Goal: Task Accomplishment & Management: Use online tool/utility

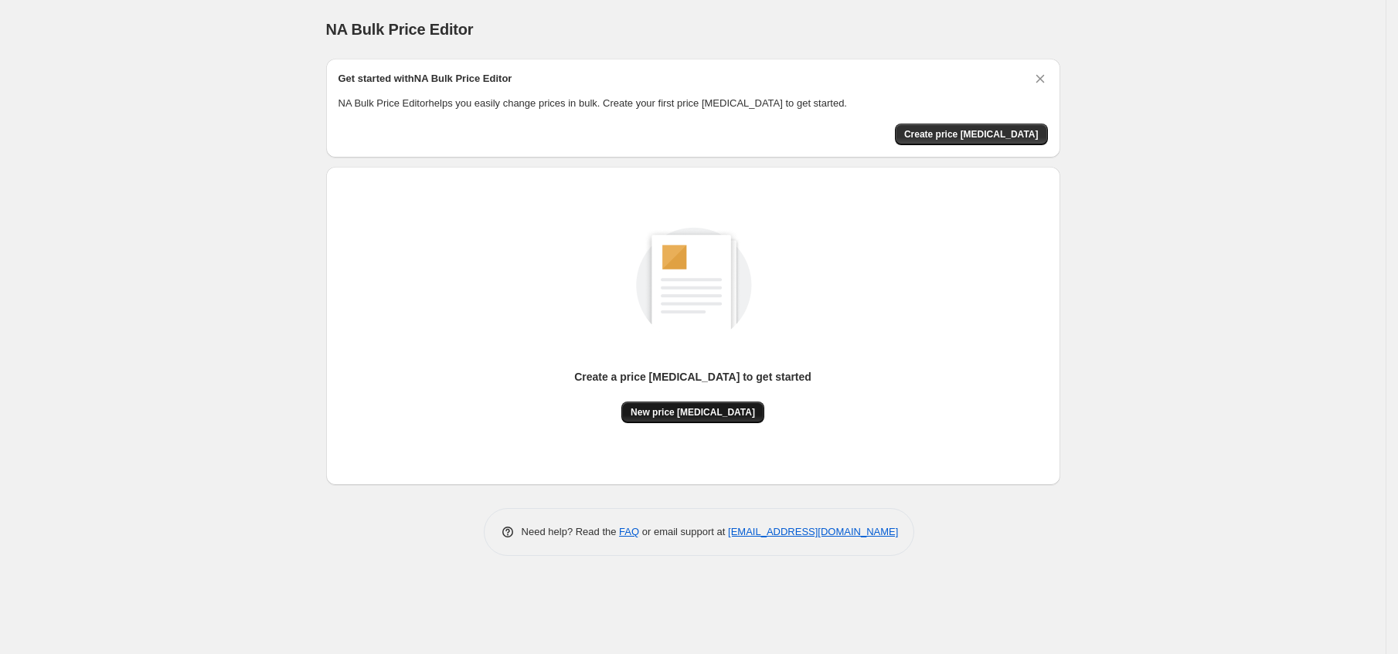
click at [708, 417] on span "New price [MEDICAL_DATA]" at bounding box center [692, 412] width 124 height 12
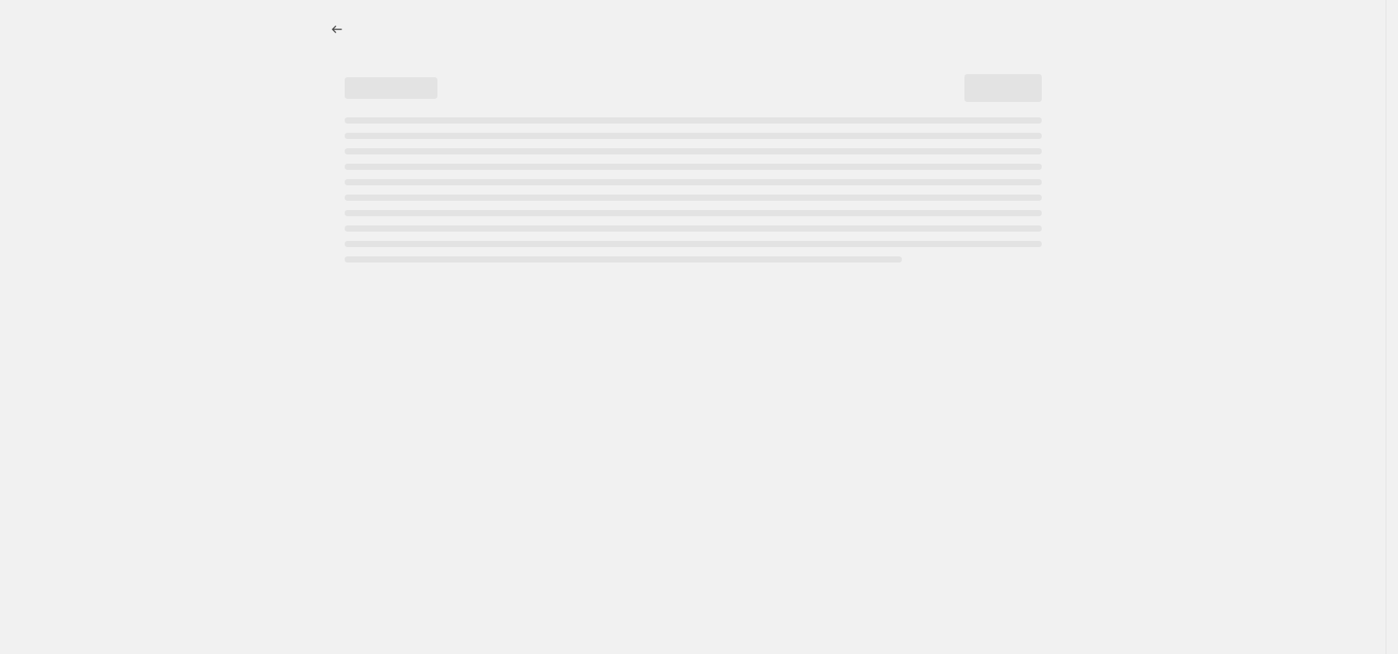
select select "percentage"
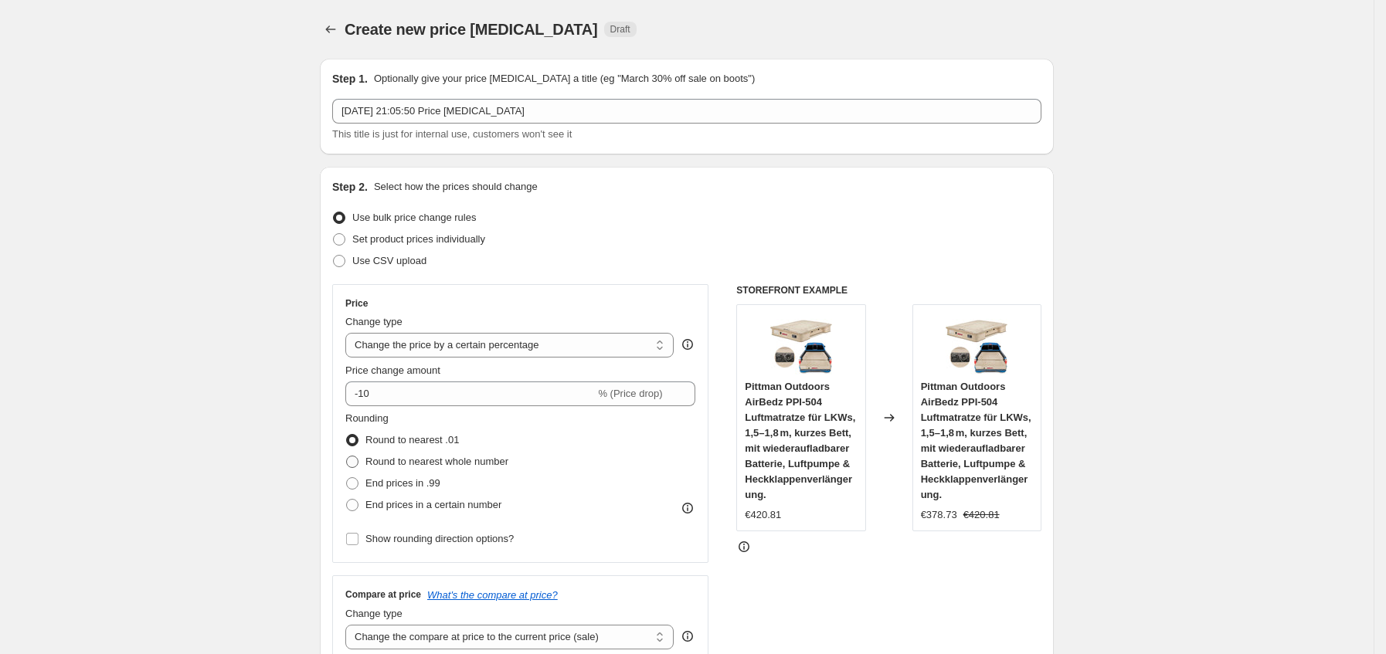
scroll to position [116, 0]
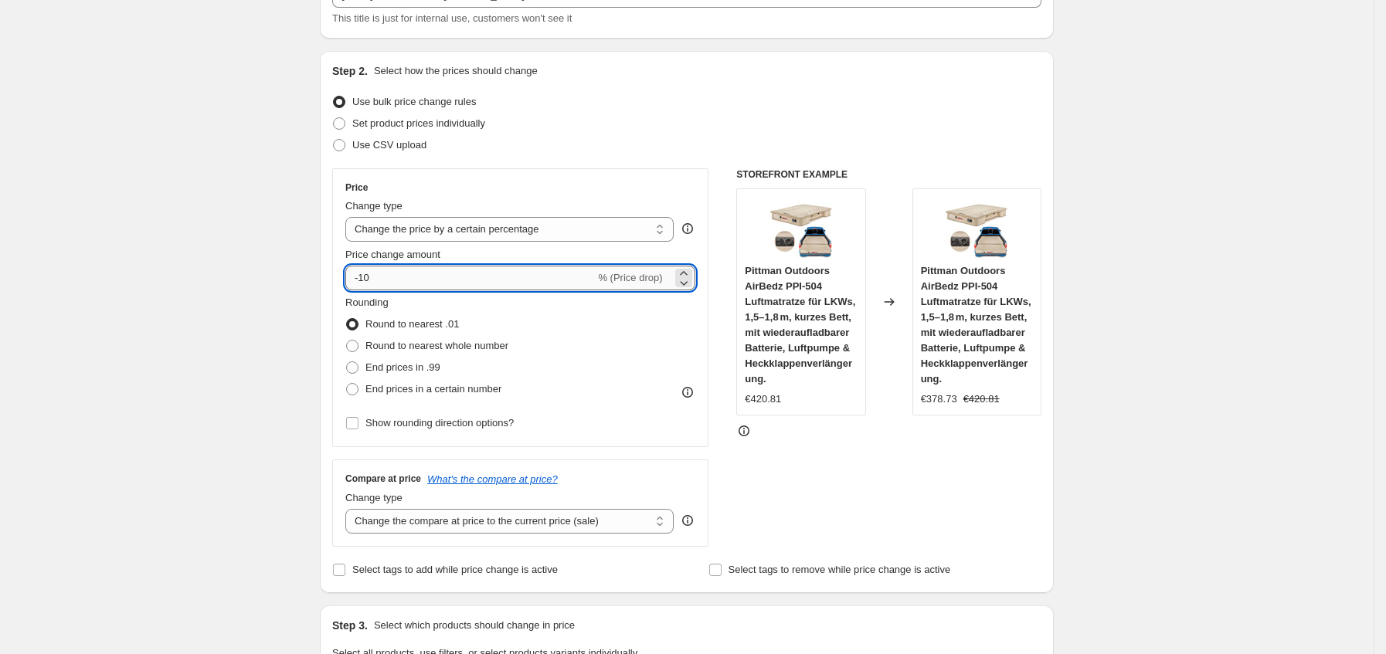
click at [417, 274] on input "-10" at bounding box center [470, 278] width 250 height 25
type input "-1"
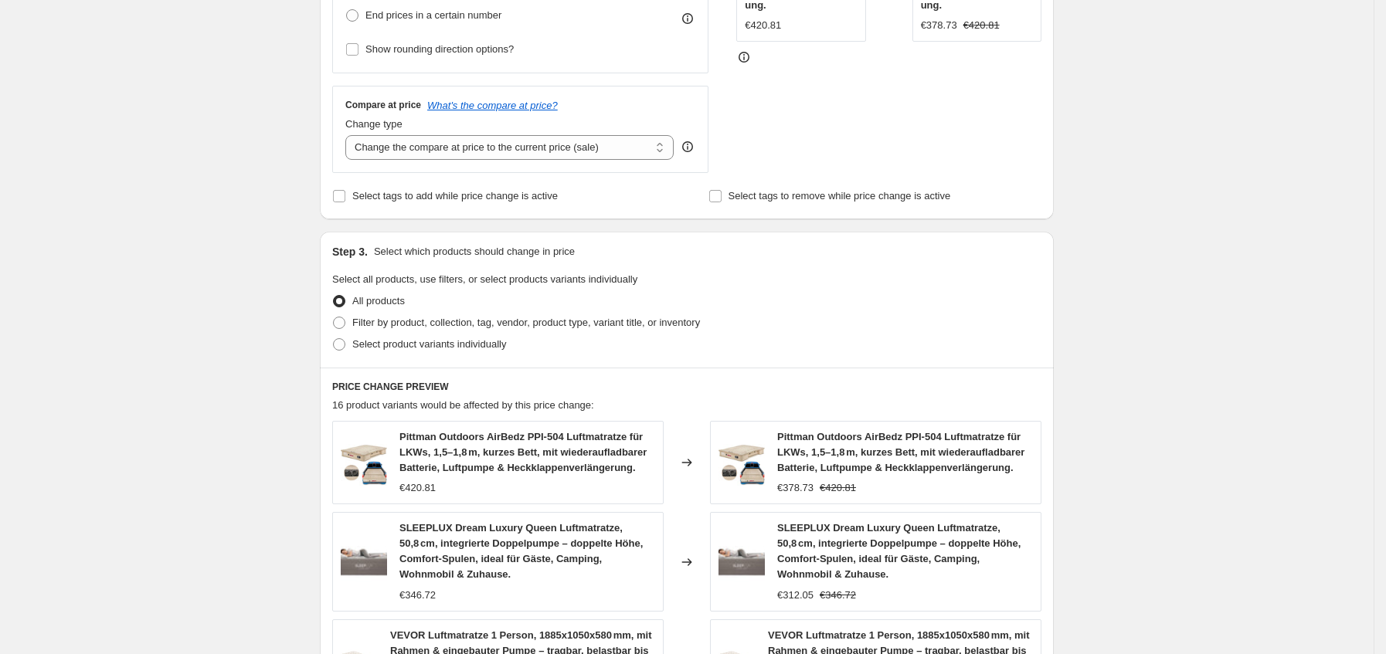
scroll to position [1044, 0]
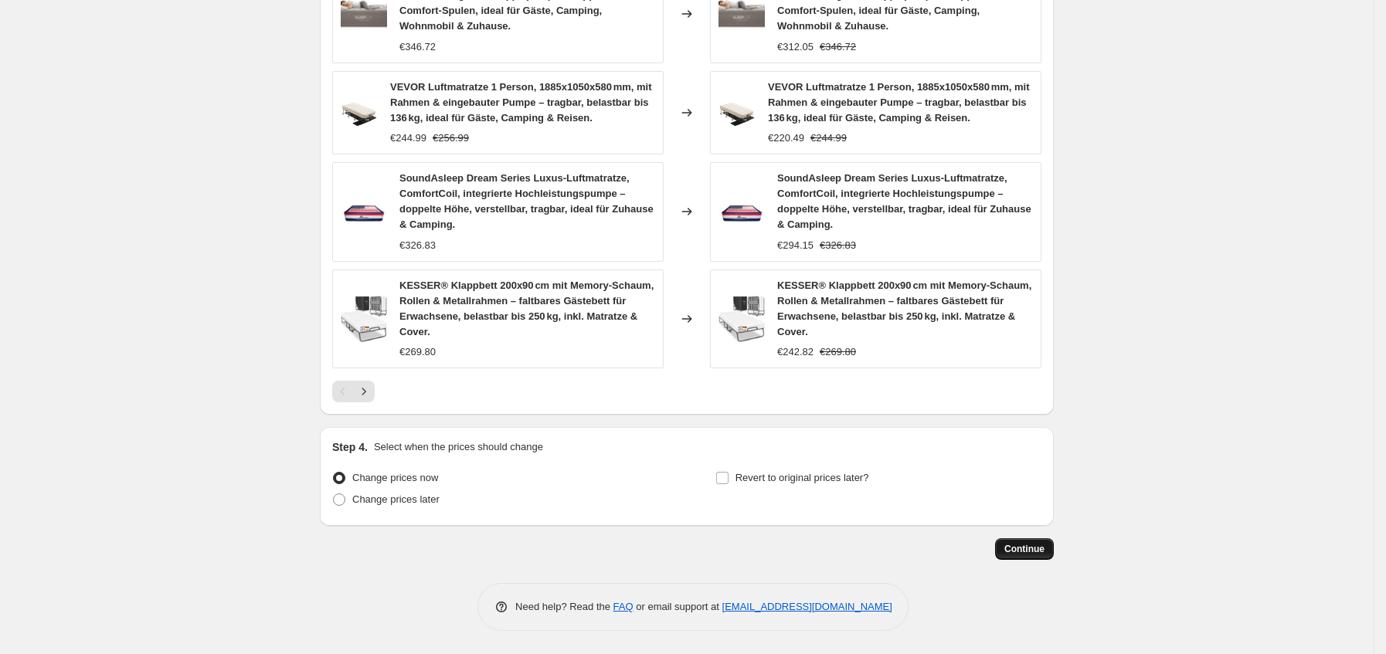
type input "-35"
click at [1014, 545] on span "Continue" at bounding box center [1024, 549] width 40 height 12
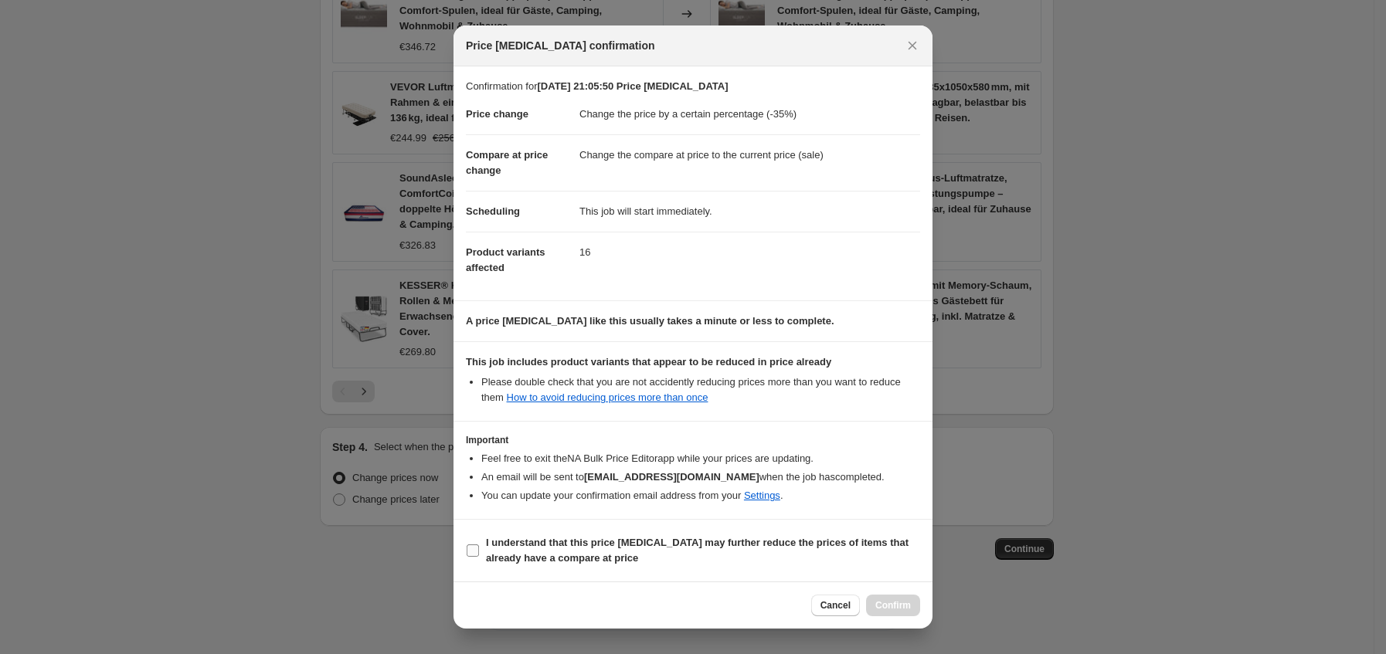
drag, startPoint x: 545, startPoint y: 556, endPoint x: 700, endPoint y: 556, distance: 155.3
click at [545, 556] on b "I understand that this price [MEDICAL_DATA] may further reduce the prices of it…" at bounding box center [697, 550] width 423 height 27
click at [479, 556] on input "I understand that this price [MEDICAL_DATA] may further reduce the prices of it…" at bounding box center [473, 551] width 12 height 12
checkbox input "true"
click at [902, 610] on span "Confirm" at bounding box center [893, 606] width 36 height 12
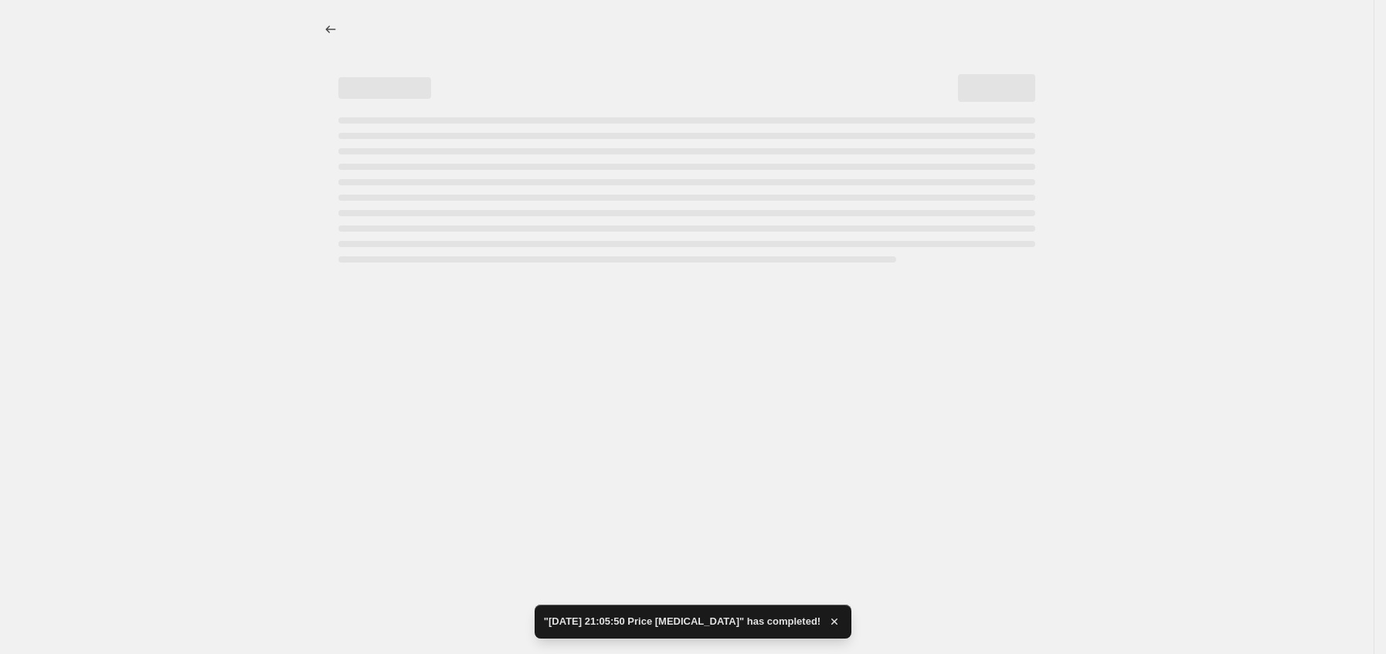
select select "percentage"
